Goal: Information Seeking & Learning: Learn about a topic

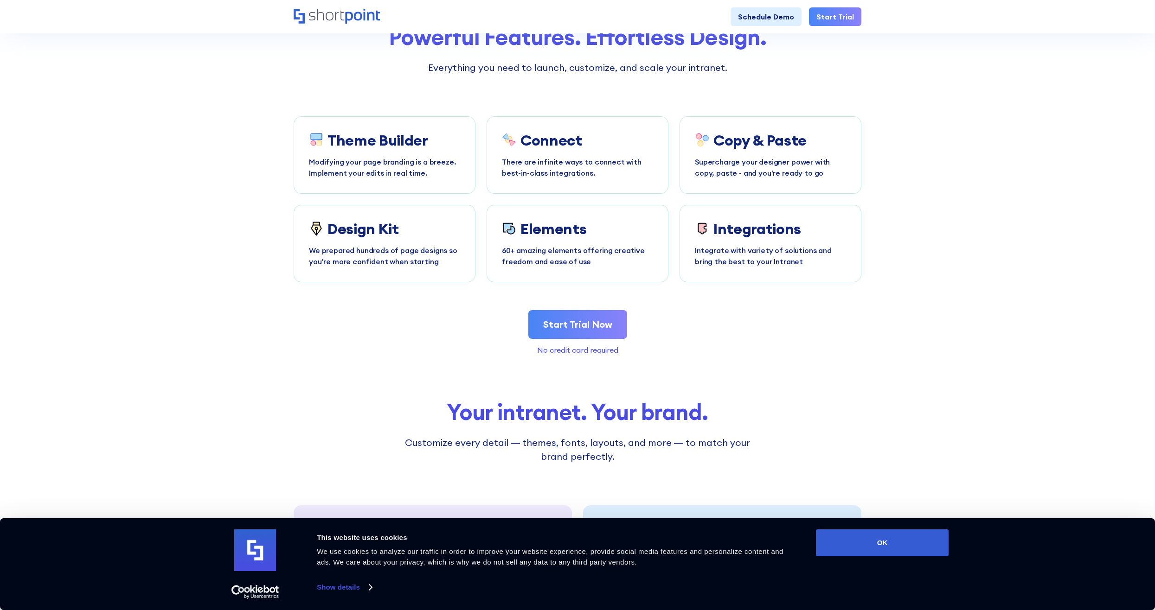
scroll to position [1809, 0]
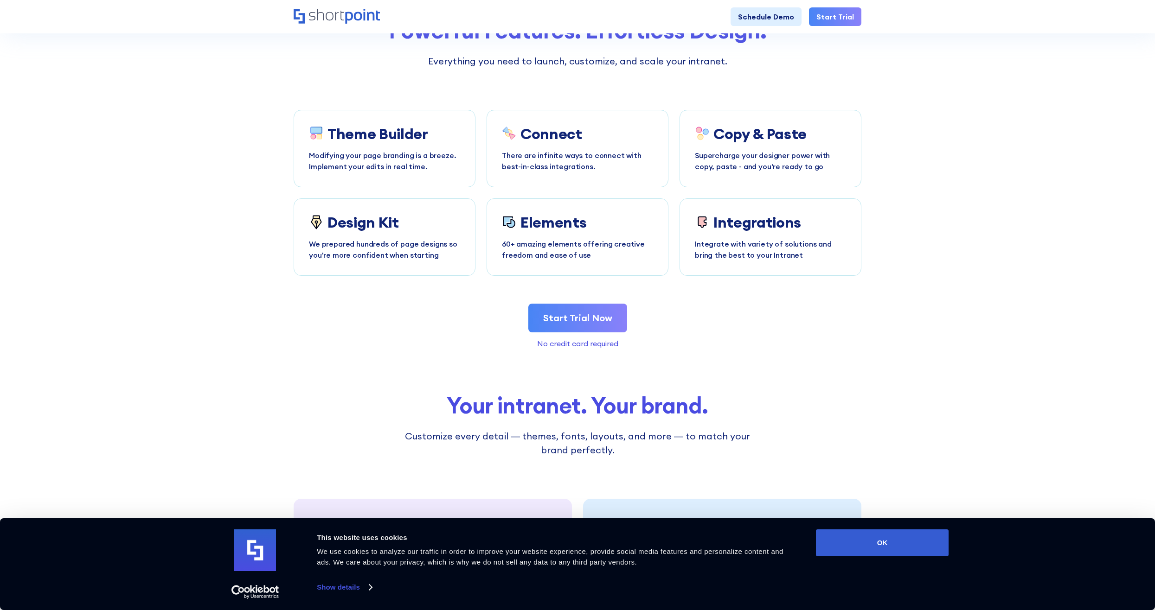
click at [606, 325] on link "Start Trial Now" at bounding box center [577, 318] width 99 height 29
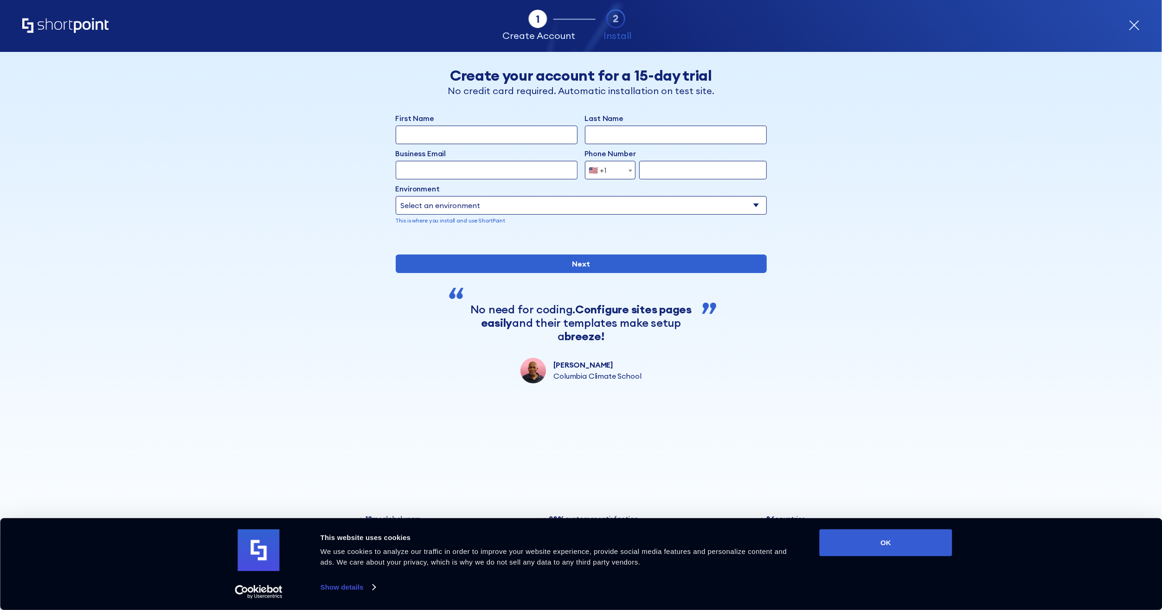
click at [65, 31] on icon "Home" at bounding box center [65, 25] width 86 height 15
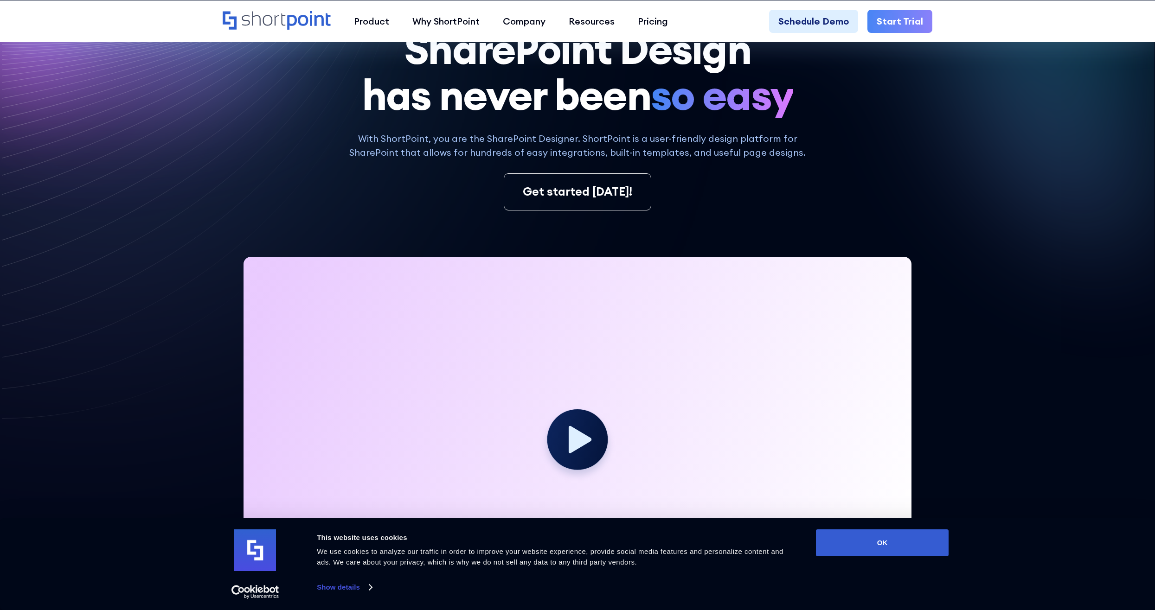
scroll to position [46, 0]
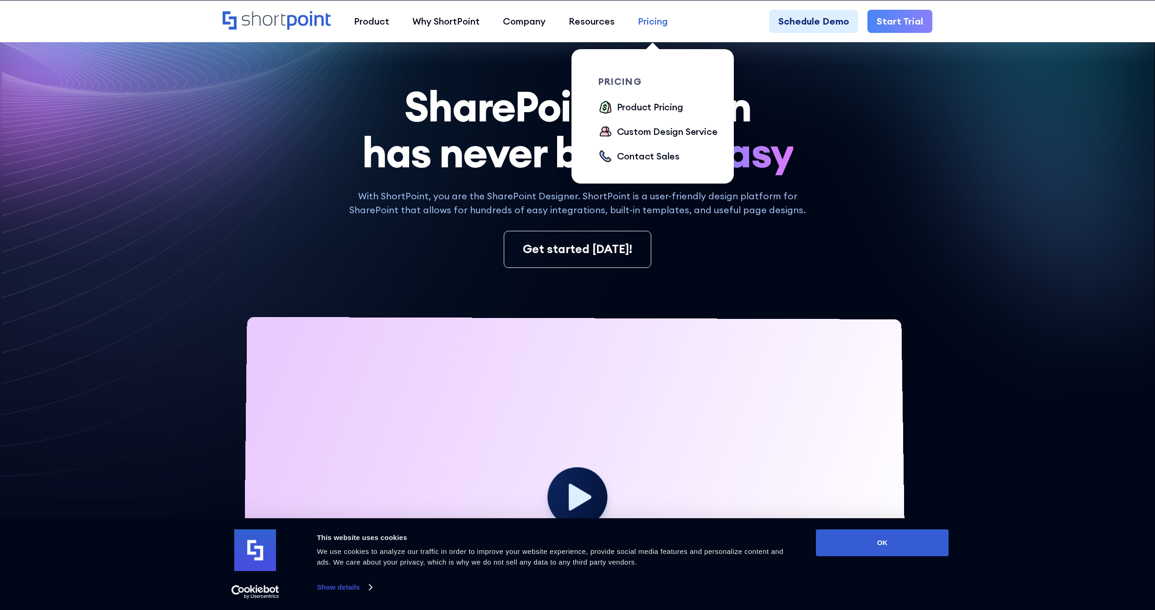
click at [650, 22] on div "Pricing" at bounding box center [653, 21] width 30 height 14
click at [634, 106] on div "Product Pricing" at bounding box center [650, 107] width 66 height 14
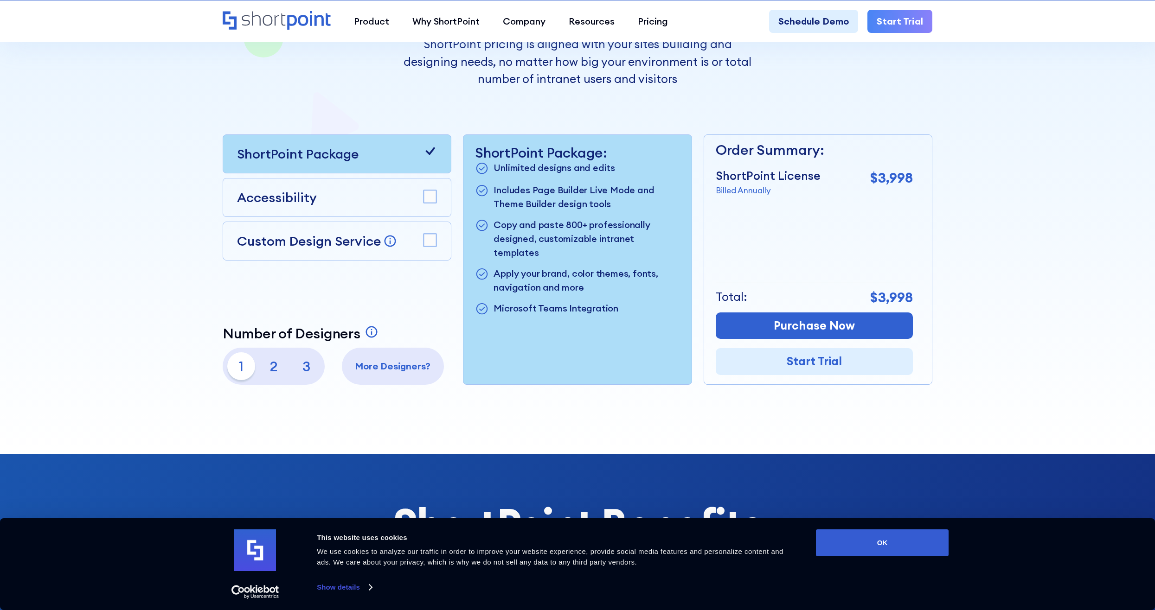
scroll to position [186, 0]
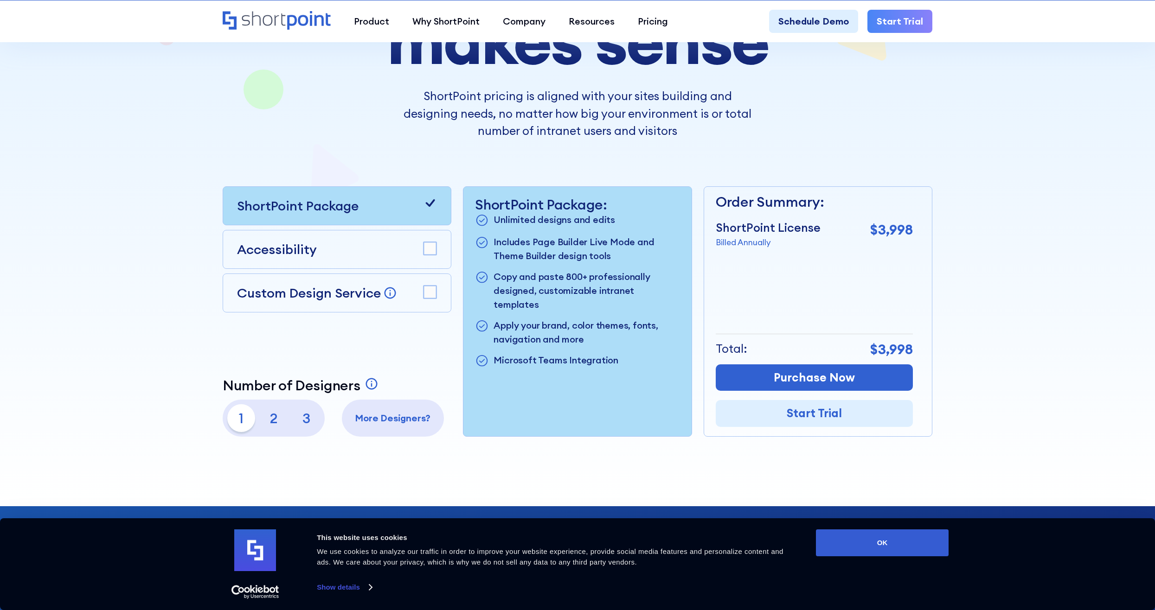
click at [433, 208] on icon at bounding box center [430, 203] width 14 height 14
click at [435, 291] on rect at bounding box center [430, 292] width 13 height 13
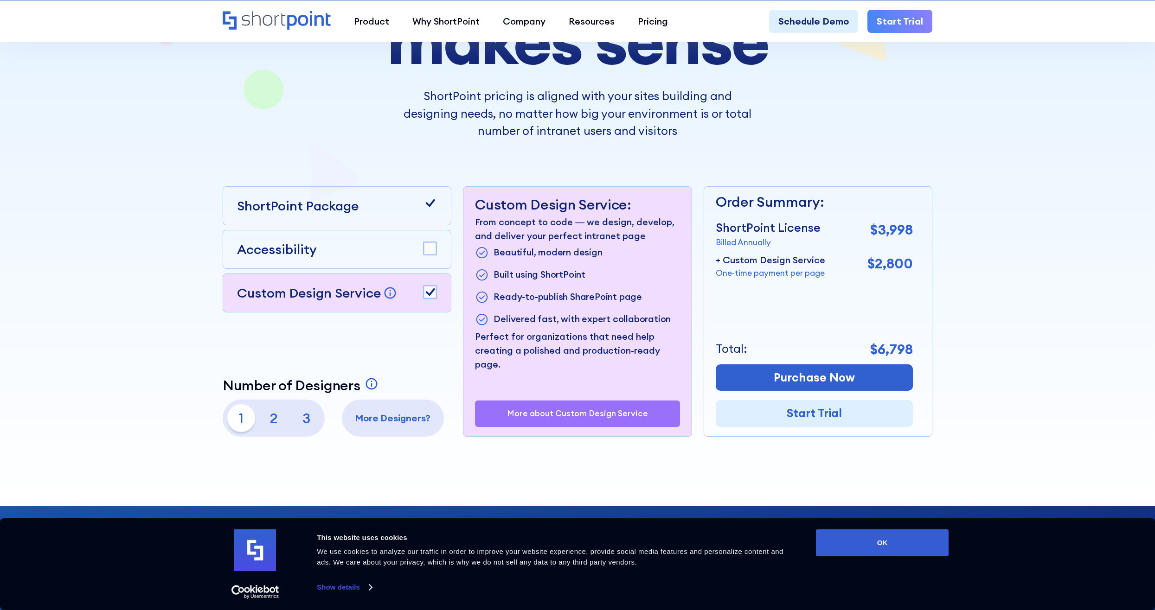
click at [430, 256] on div "Accessibility" at bounding box center [337, 249] width 200 height 19
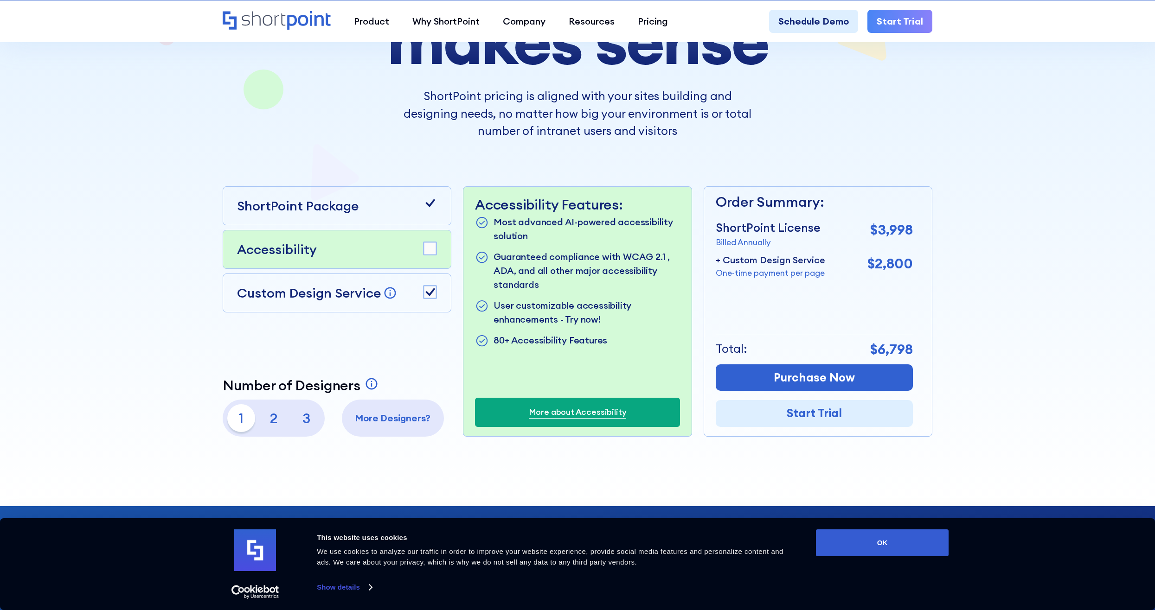
click at [432, 208] on icon at bounding box center [430, 203] width 14 height 14
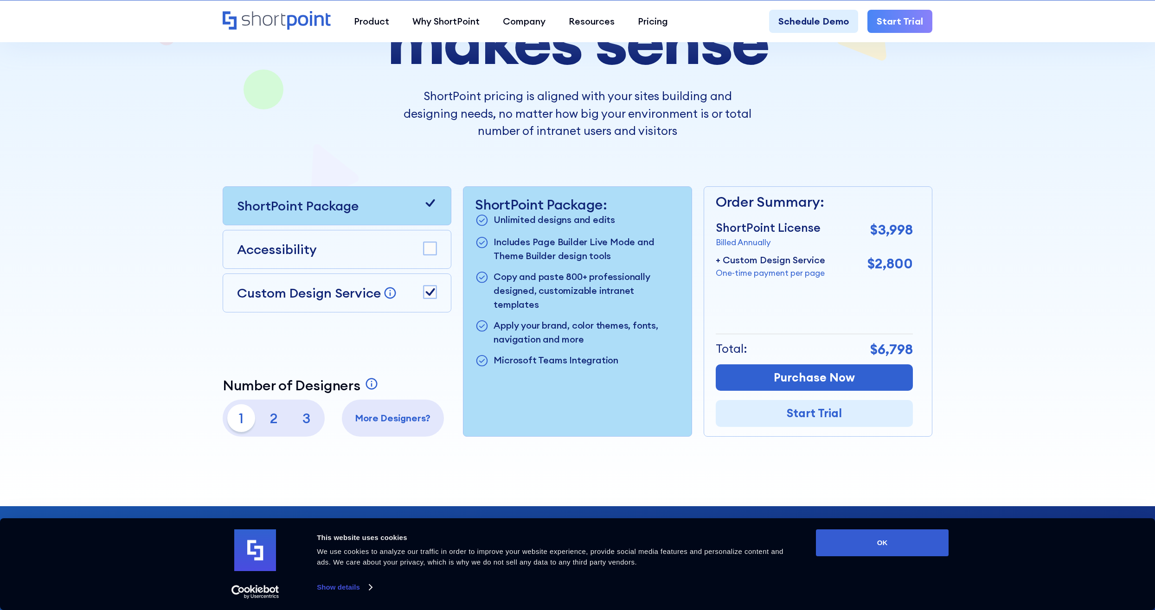
click at [429, 285] on div "Custom Design Service Bring your dream design to life with our Custom Design Se…" at bounding box center [337, 292] width 200 height 19
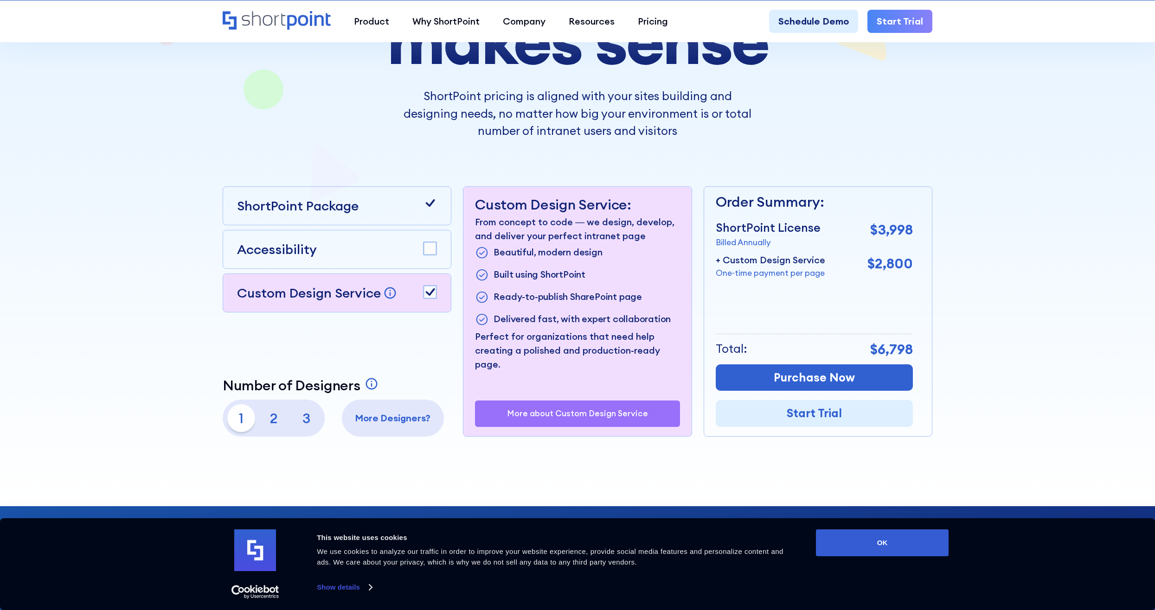
click at [437, 295] on div "Custom Design Service Bring your dream design to life with our Custom Design Se…" at bounding box center [337, 293] width 229 height 39
click at [432, 293] on rect at bounding box center [430, 292] width 13 height 13
click at [540, 238] on p "From concept to code — we design, develop, and deliver your perfect intranet pa…" at bounding box center [577, 229] width 205 height 28
drag, startPoint x: 540, startPoint y: 238, endPoint x: 570, endPoint y: 320, distance: 87.3
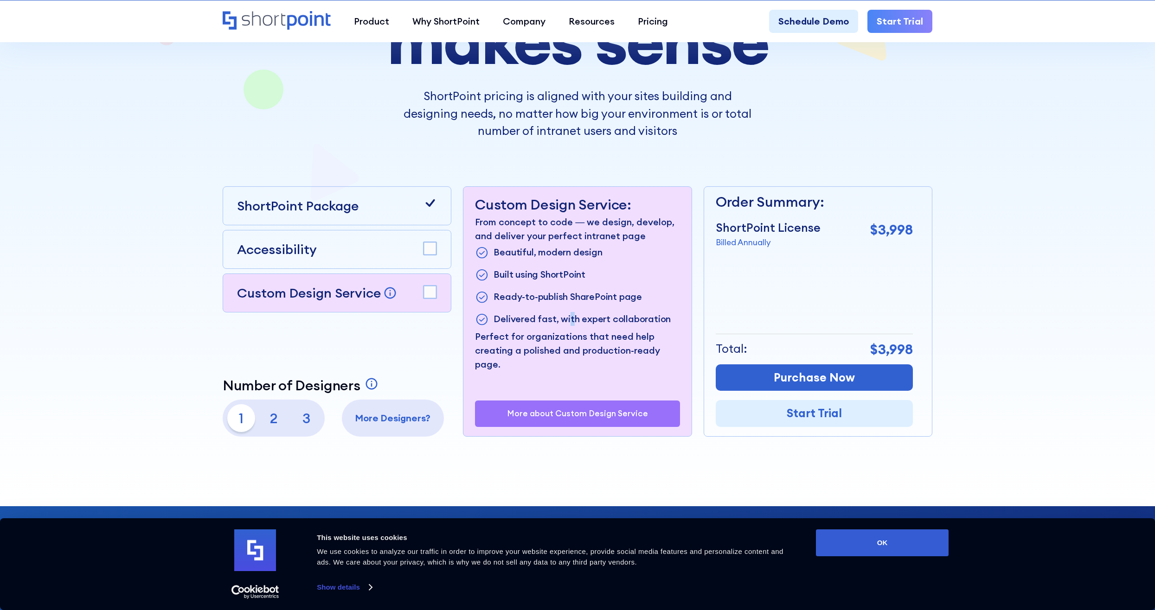
click at [570, 320] on p "Delivered fast, with expert collaboration" at bounding box center [581, 319] width 177 height 15
drag, startPoint x: 570, startPoint y: 320, endPoint x: 609, endPoint y: 354, distance: 52.0
click at [609, 354] on p "Perfect for organizations that need help creating a polished and production-rea…" at bounding box center [577, 351] width 205 height 42
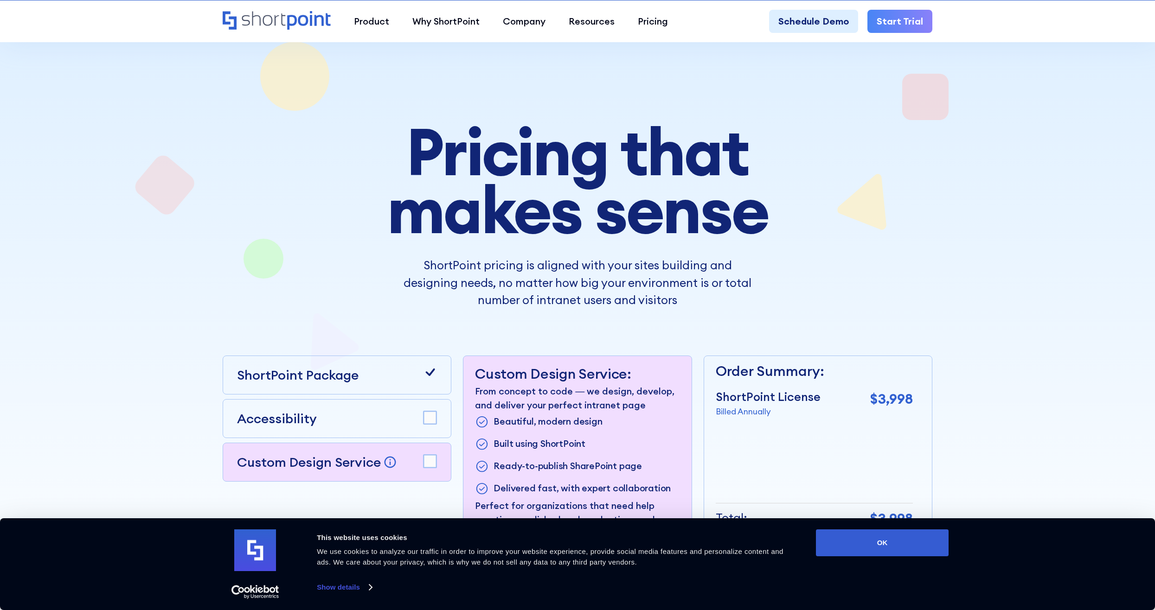
scroll to position [0, 0]
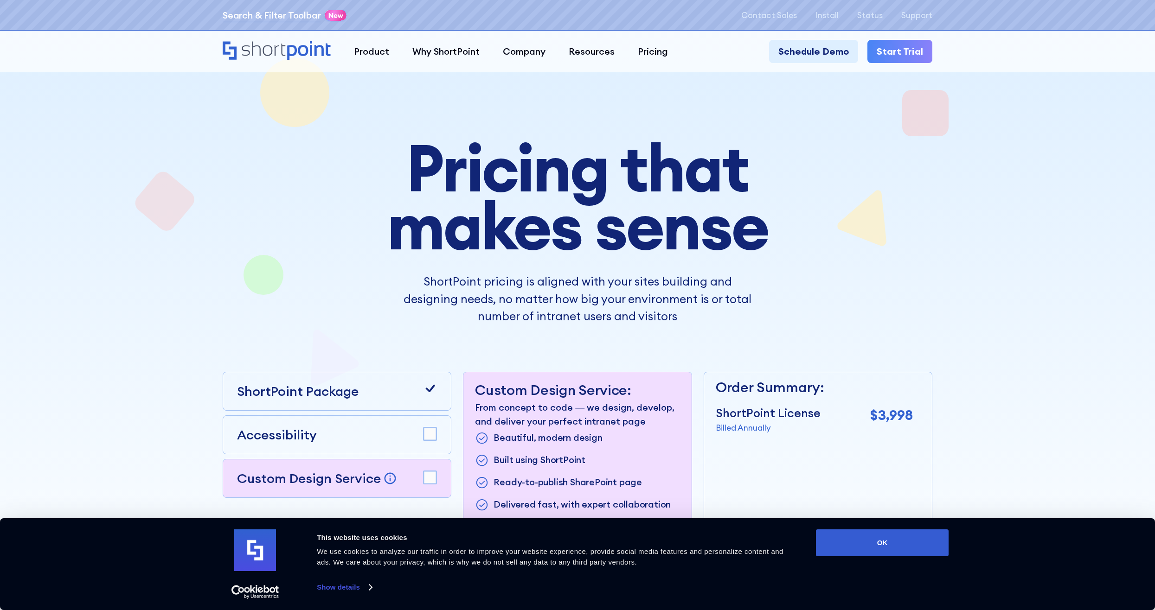
click at [289, 16] on link "Search & Filter Toolbar" at bounding box center [272, 15] width 98 height 14
